Goal: Information Seeking & Learning: Learn about a topic

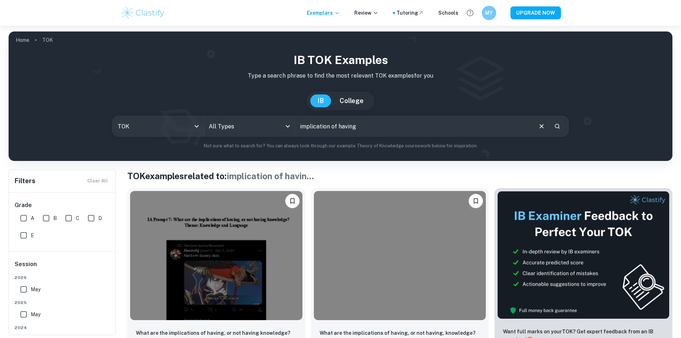
click at [267, 112] on div "IB TOK examples Type a search phrase to find the most relevant TOK examples for…" at bounding box center [340, 100] width 653 height 98
click at [188, 122] on body "We value your privacy We use cookies to enhance your browsing experience, serve…" at bounding box center [340, 195] width 681 height 338
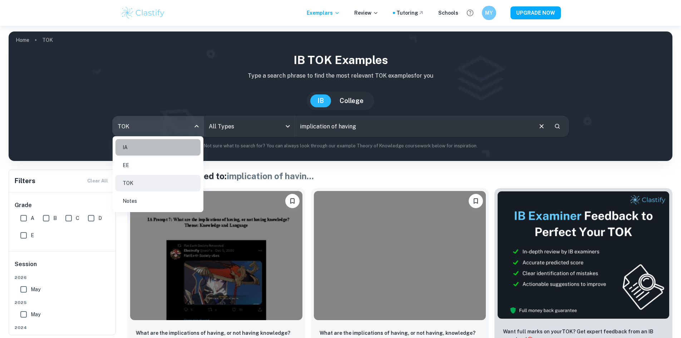
click at [173, 151] on li "IA" at bounding box center [157, 147] width 85 height 16
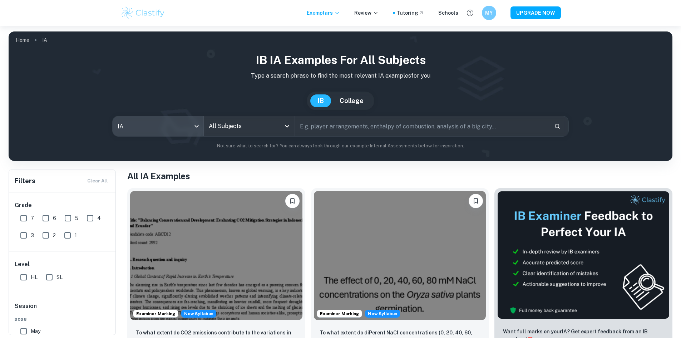
click at [355, 126] on input "implication of having" at bounding box center [422, 126] width 254 height 20
type input "economics"
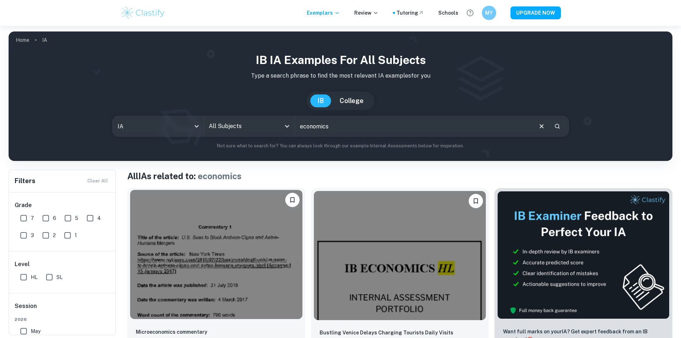
click at [175, 273] on img at bounding box center [216, 254] width 172 height 129
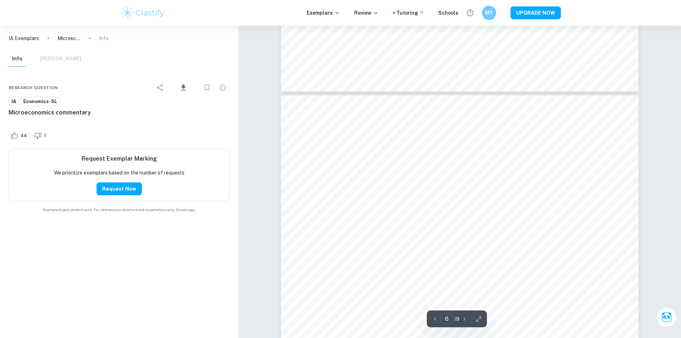
scroll to position [2610, 0]
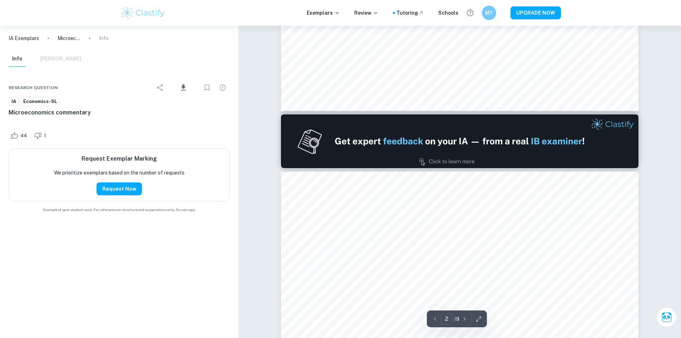
type input "1"
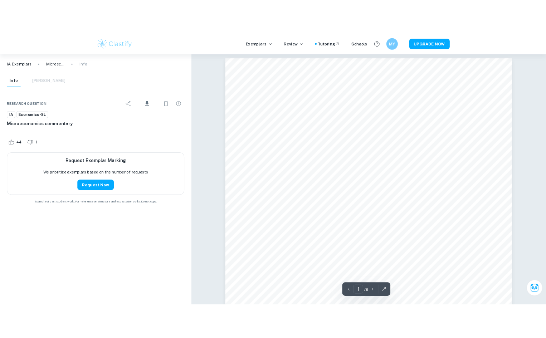
scroll to position [0, 0]
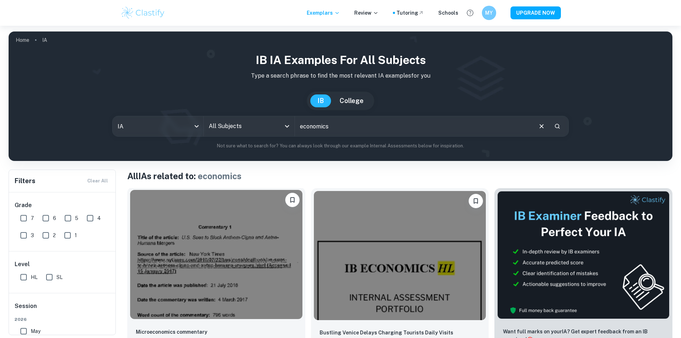
click at [214, 241] on img at bounding box center [216, 254] width 172 height 129
